Goal: Navigation & Orientation: Understand site structure

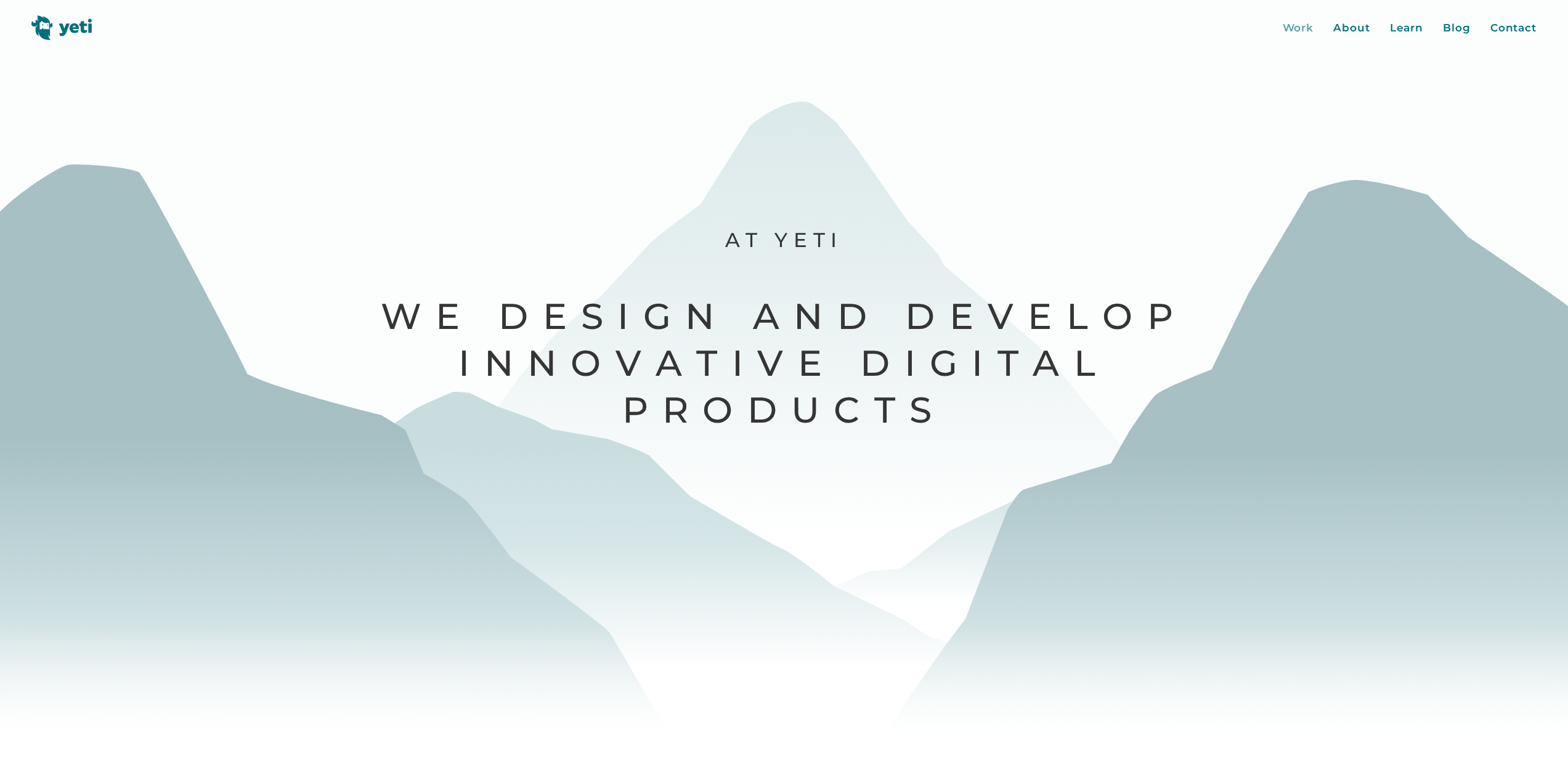
click at [1299, 27] on div "Work" at bounding box center [1299, 28] width 32 height 16
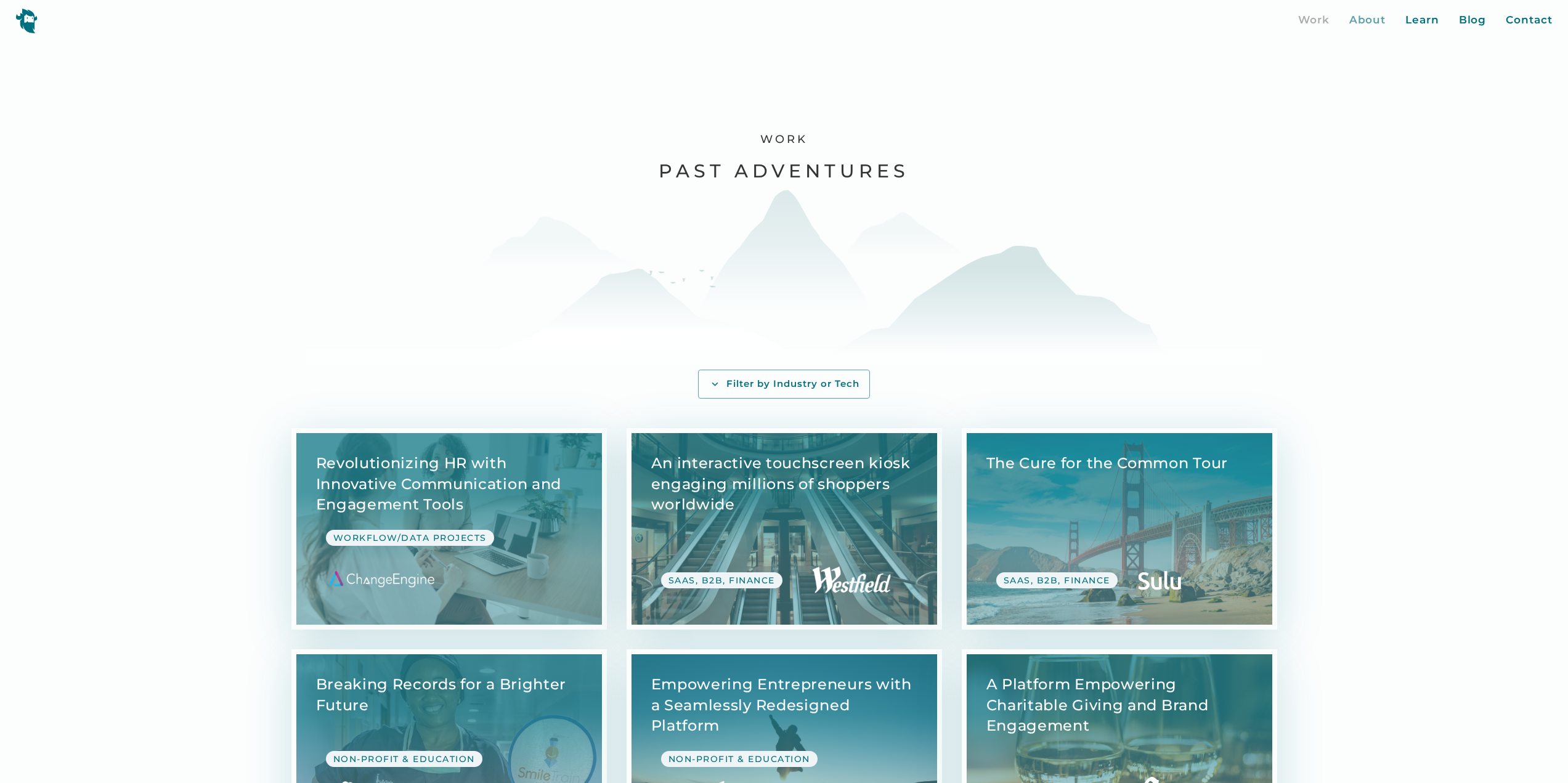
click at [1369, 23] on div "About" at bounding box center [1368, 20] width 37 height 16
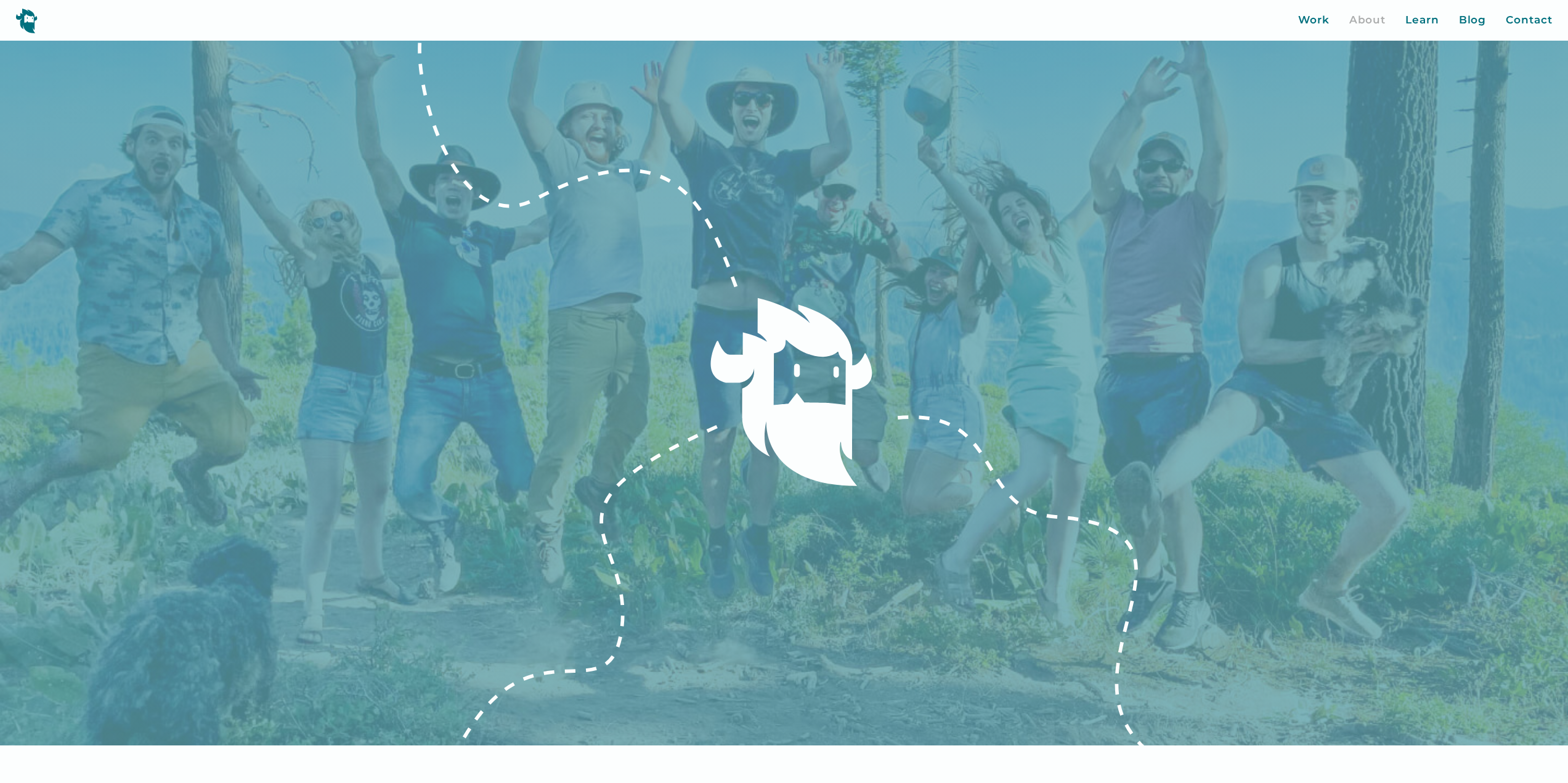
click at [32, 17] on img at bounding box center [26, 21] width 22 height 25
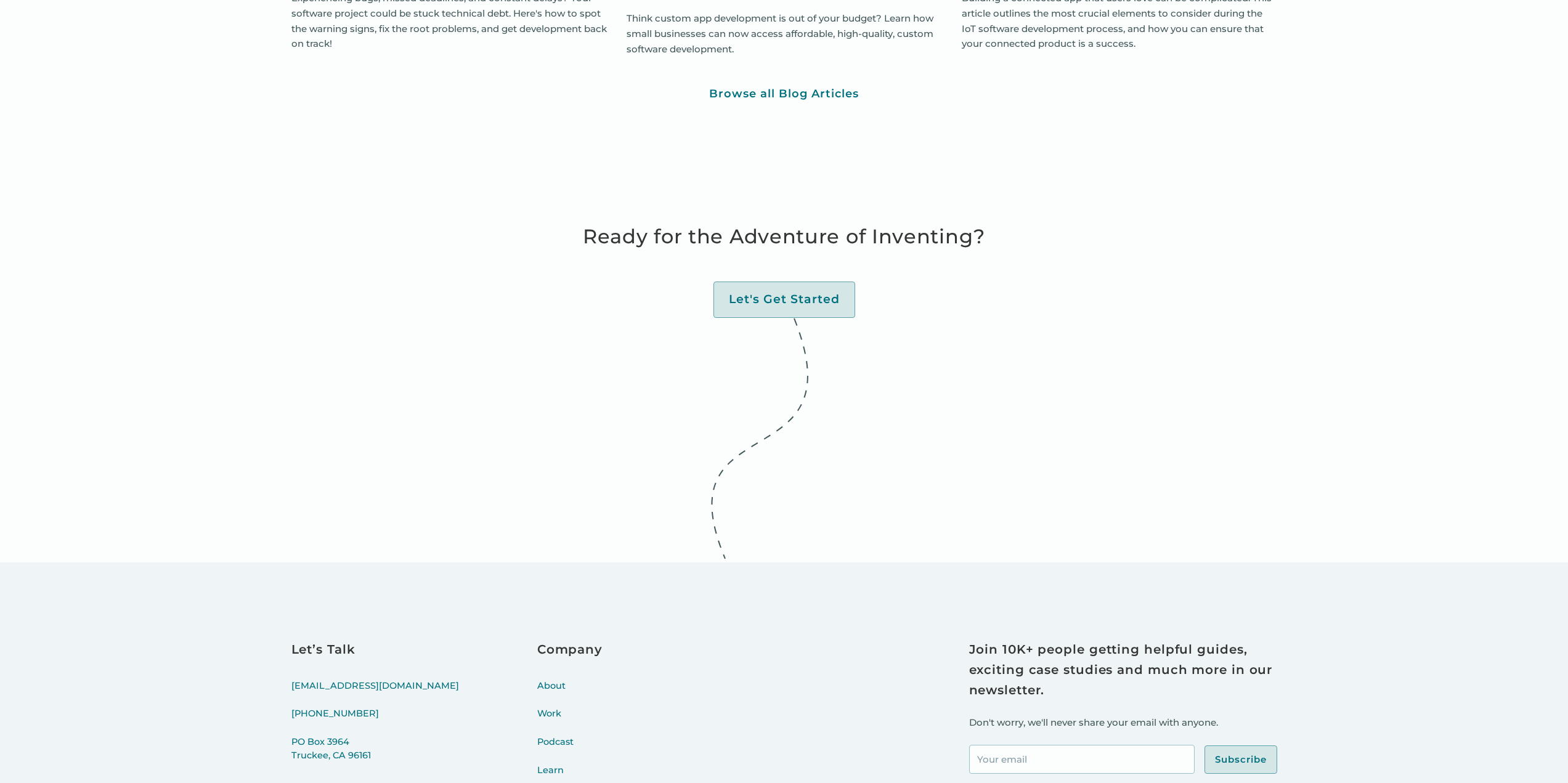
scroll to position [5115, 0]
